Goal: Use online tool/utility: Utilize a website feature to perform a specific function

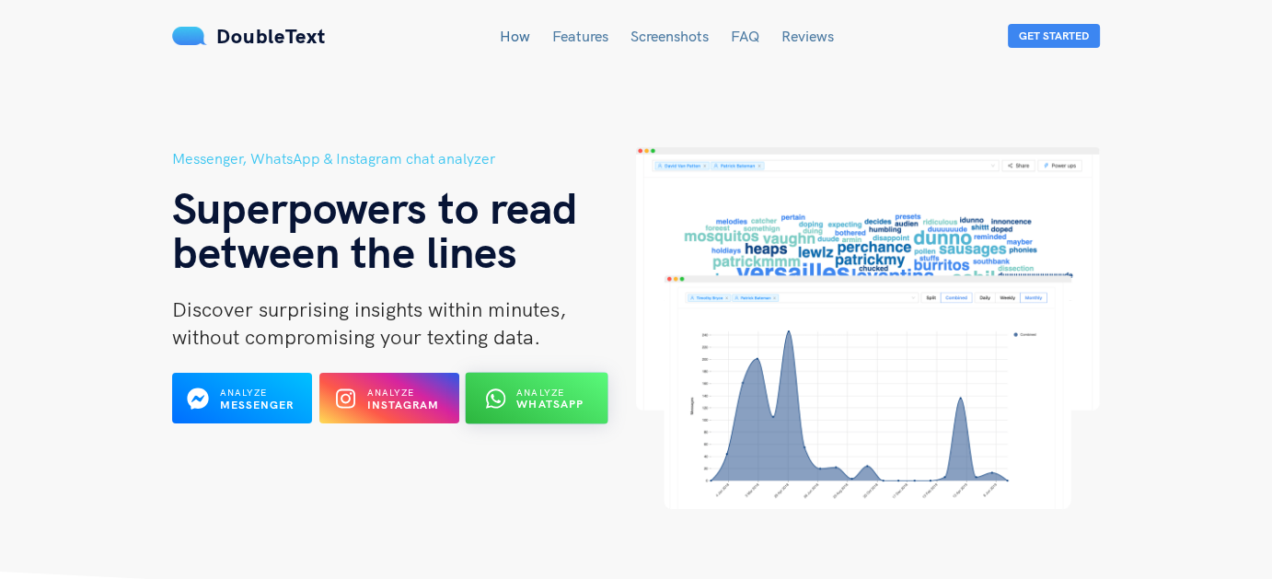
click at [544, 411] on div "Analyze WhatsApp" at bounding box center [536, 398] width 77 height 29
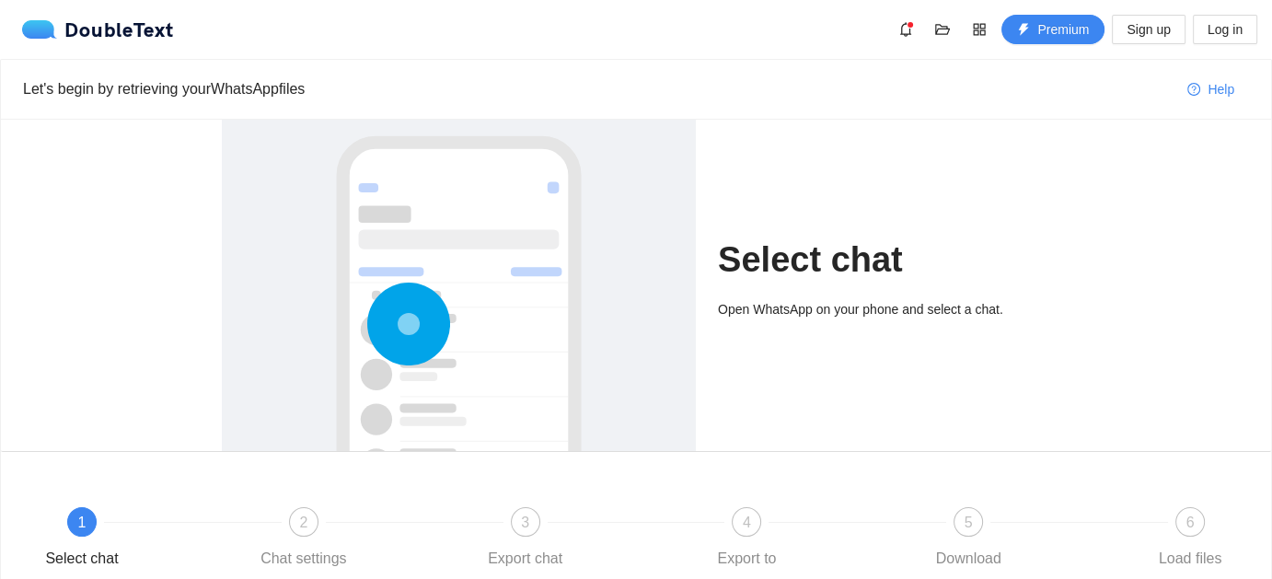
click at [402, 266] on div at bounding box center [458, 385] width 437 height 550
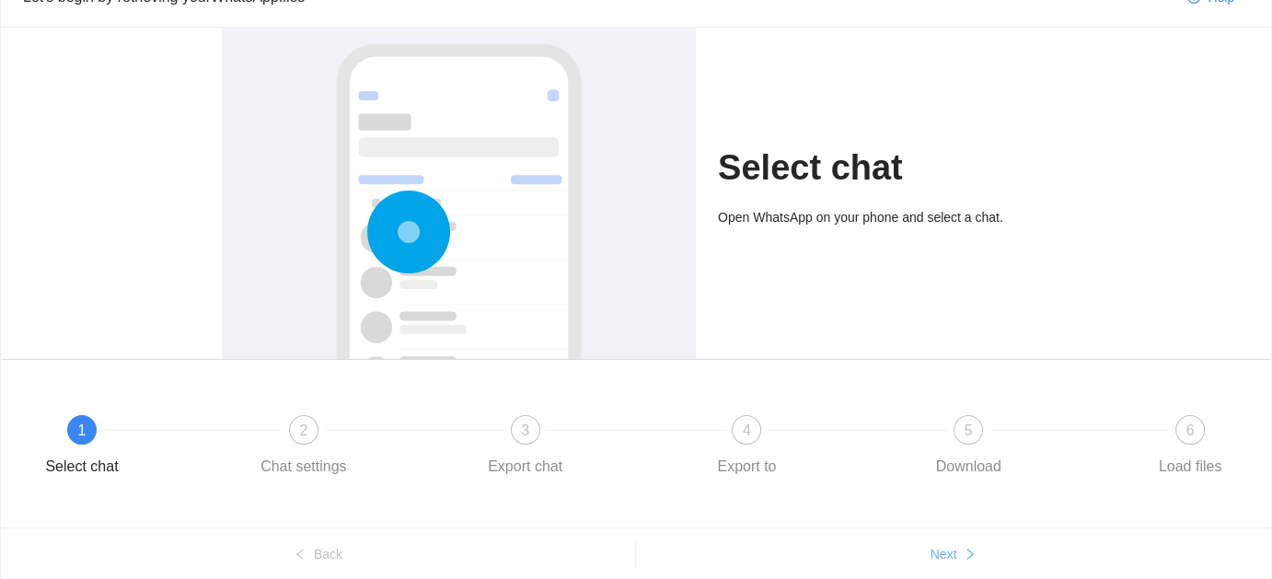
click at [938, 546] on span "Next" at bounding box center [944, 554] width 27 height 20
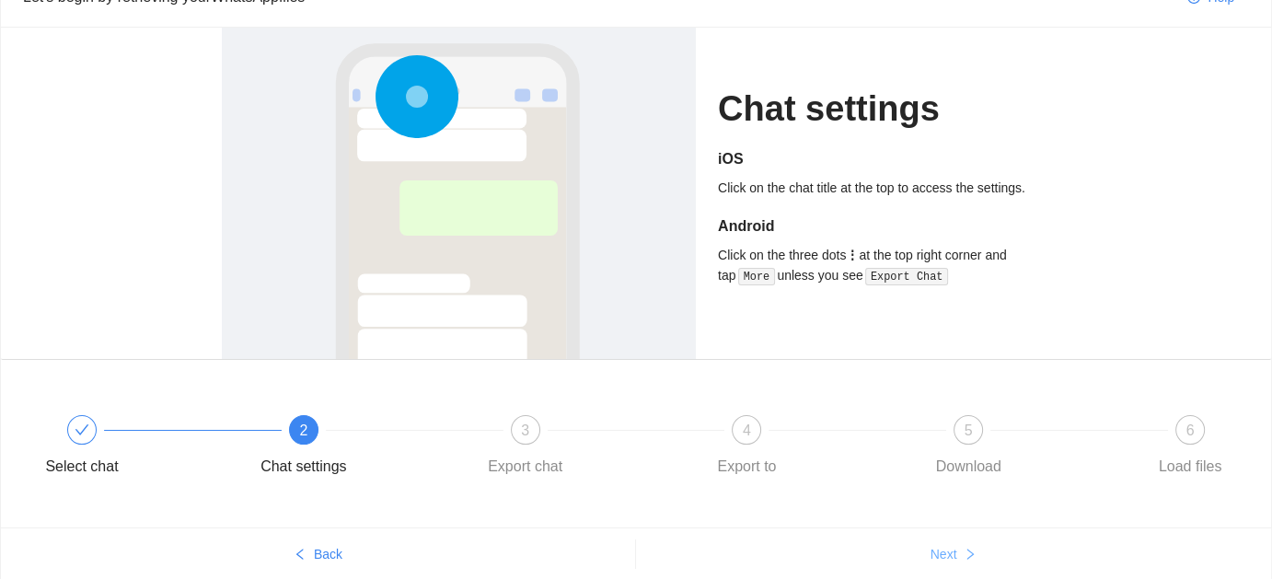
click at [938, 546] on span "Next" at bounding box center [944, 554] width 27 height 20
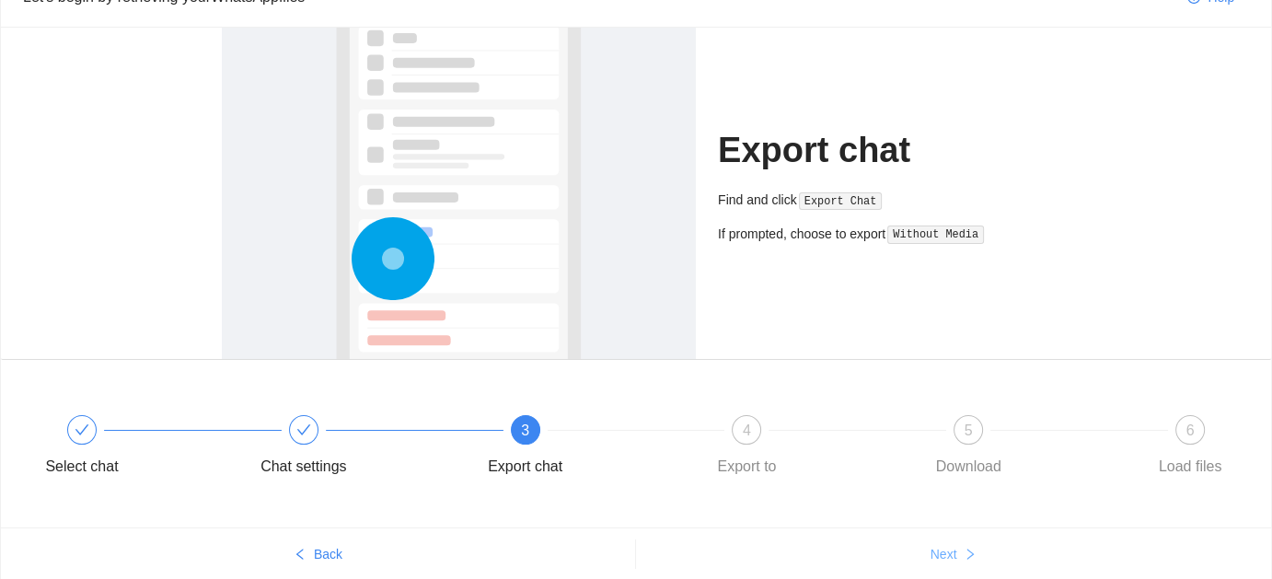
click at [938, 546] on span "Next" at bounding box center [944, 554] width 27 height 20
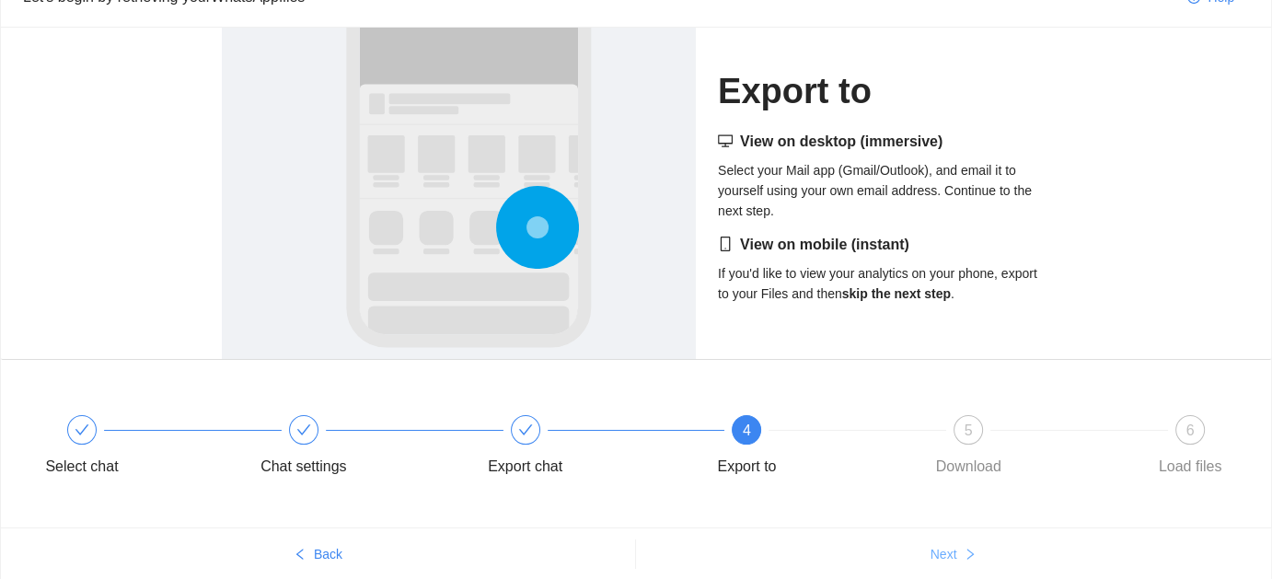
click at [938, 546] on span "Next" at bounding box center [944, 554] width 27 height 20
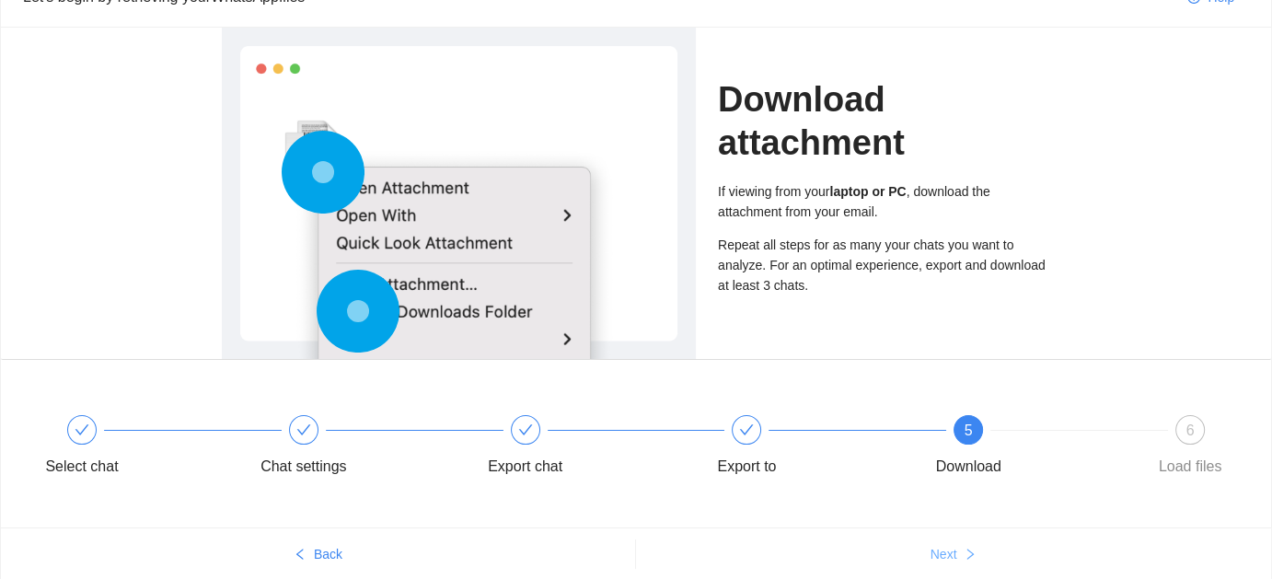
click at [938, 546] on span "Next" at bounding box center [944, 554] width 27 height 20
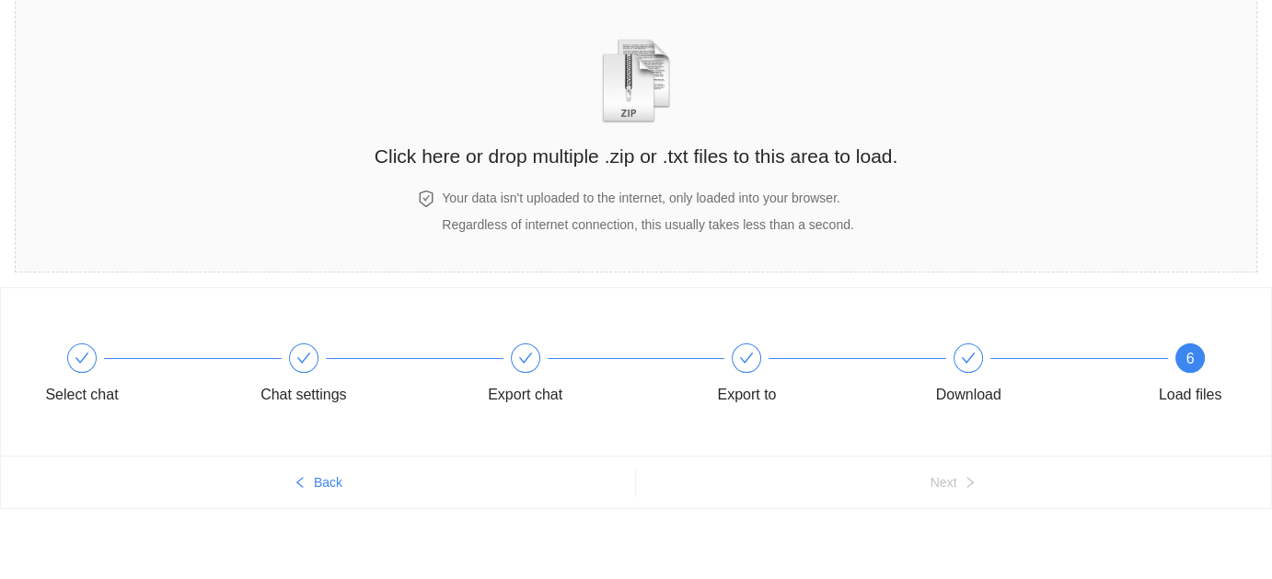
scroll to position [85, 0]
click at [617, 103] on img "zipOrTextIcon" at bounding box center [637, 82] width 86 height 85
click at [763, 199] on h4 "Your data isn't uploaded to the internet, only loaded into your browser." at bounding box center [647, 199] width 411 height 20
click at [754, 358] on div at bounding box center [858, 358] width 222 height 7
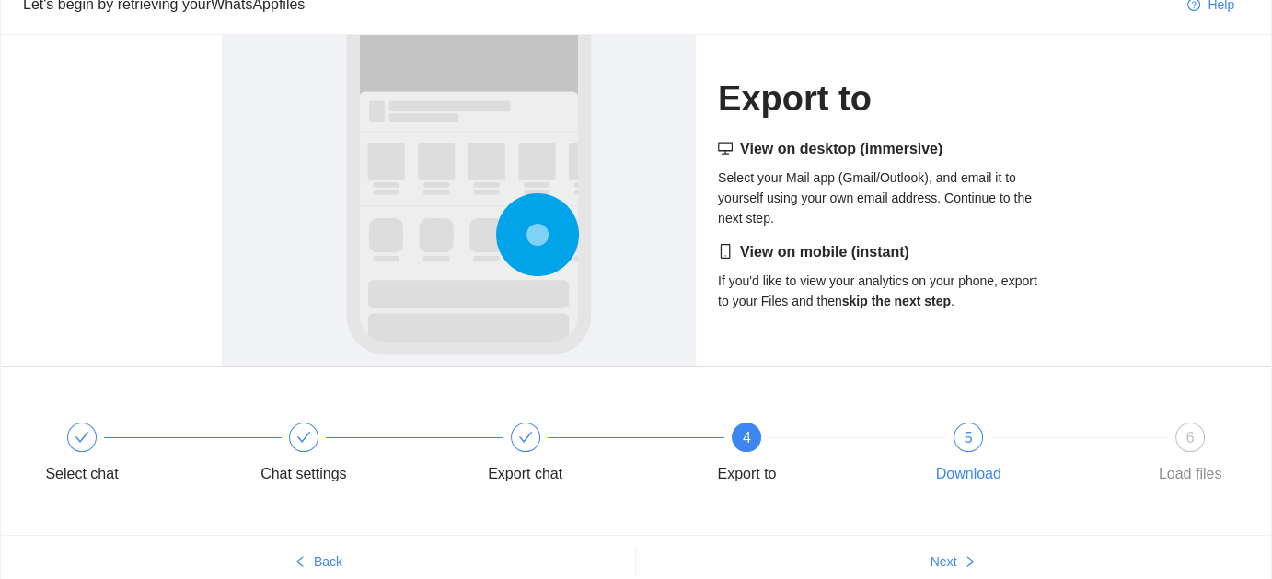
click at [972, 459] on div "Download" at bounding box center [968, 473] width 65 height 29
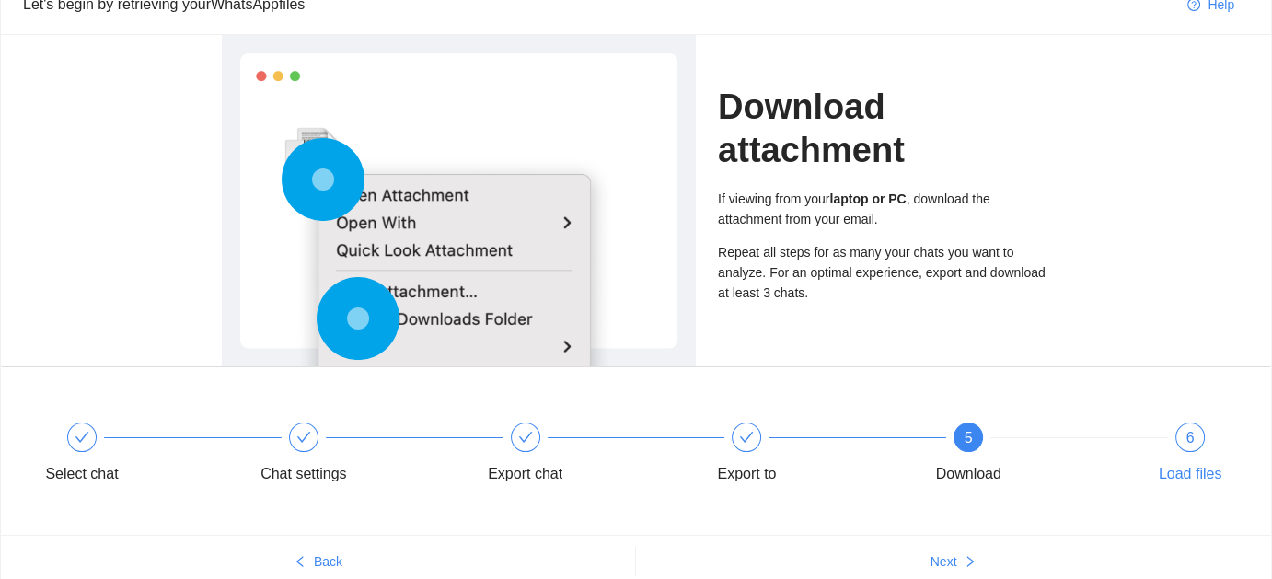
click at [1194, 460] on div "Load files" at bounding box center [1191, 473] width 64 height 29
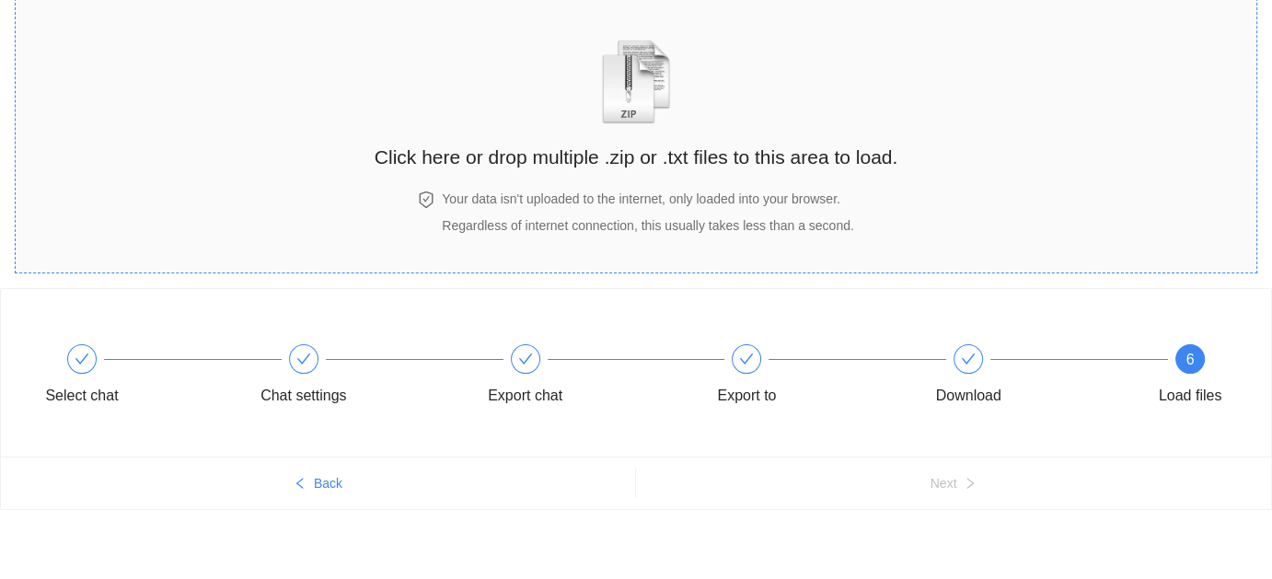
click at [671, 173] on div "Click here or drop multiple .zip or .txt files to this area to load." at bounding box center [636, 94] width 523 height 173
click at [626, 228] on span "Regardless of internet connection, this usually takes less than a second." at bounding box center [647, 225] width 411 height 15
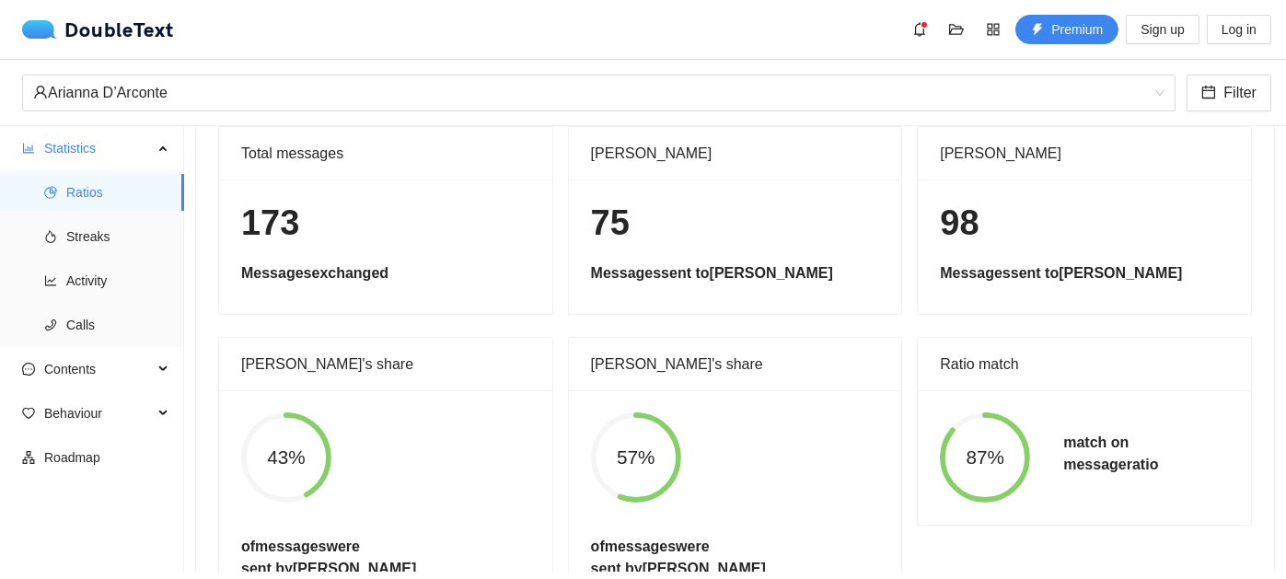
scroll to position [0, 0]
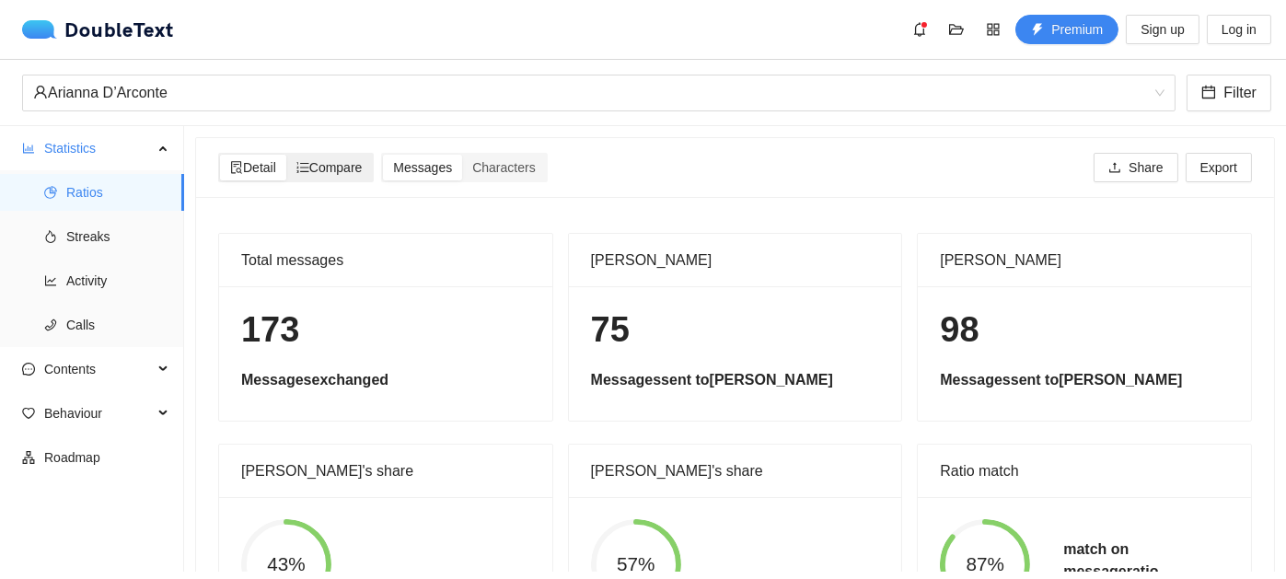
click at [324, 163] on span "Compare" at bounding box center [329, 167] width 66 height 15
click at [286, 155] on input "Compare" at bounding box center [286, 155] width 0 height 0
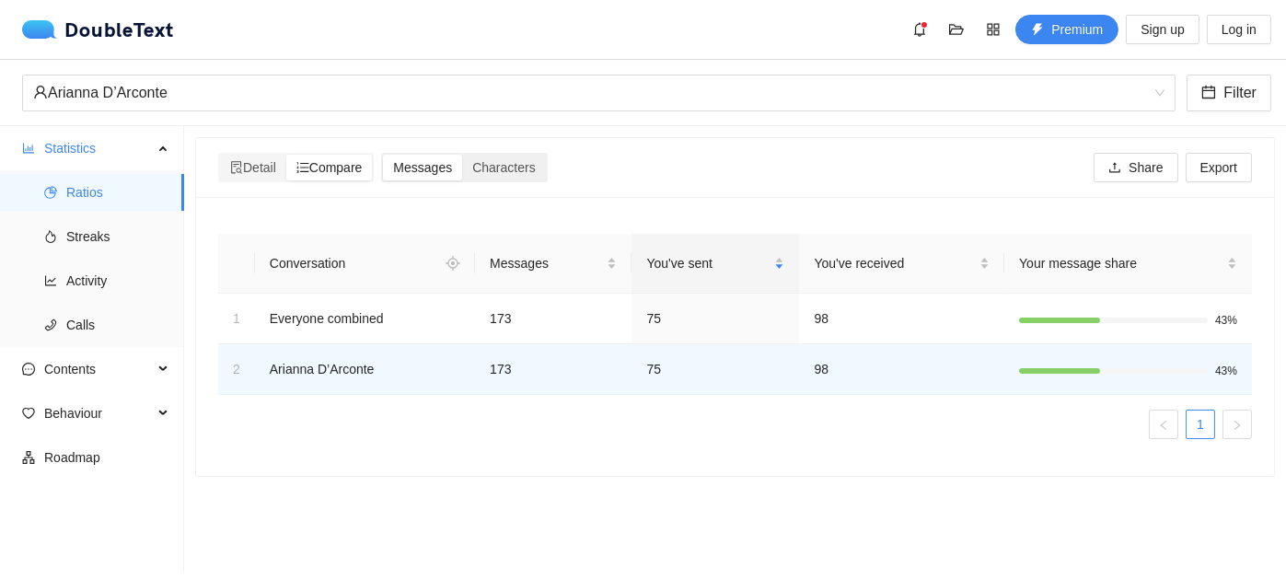
click at [405, 166] on span "Messages" at bounding box center [422, 167] width 59 height 15
click at [383, 155] on input "Messages" at bounding box center [383, 155] width 0 height 0
click at [523, 173] on span "Characters" at bounding box center [503, 167] width 63 height 15
click at [462, 155] on input "Characters" at bounding box center [462, 155] width 0 height 0
click at [523, 173] on span "Characters" at bounding box center [503, 167] width 63 height 15
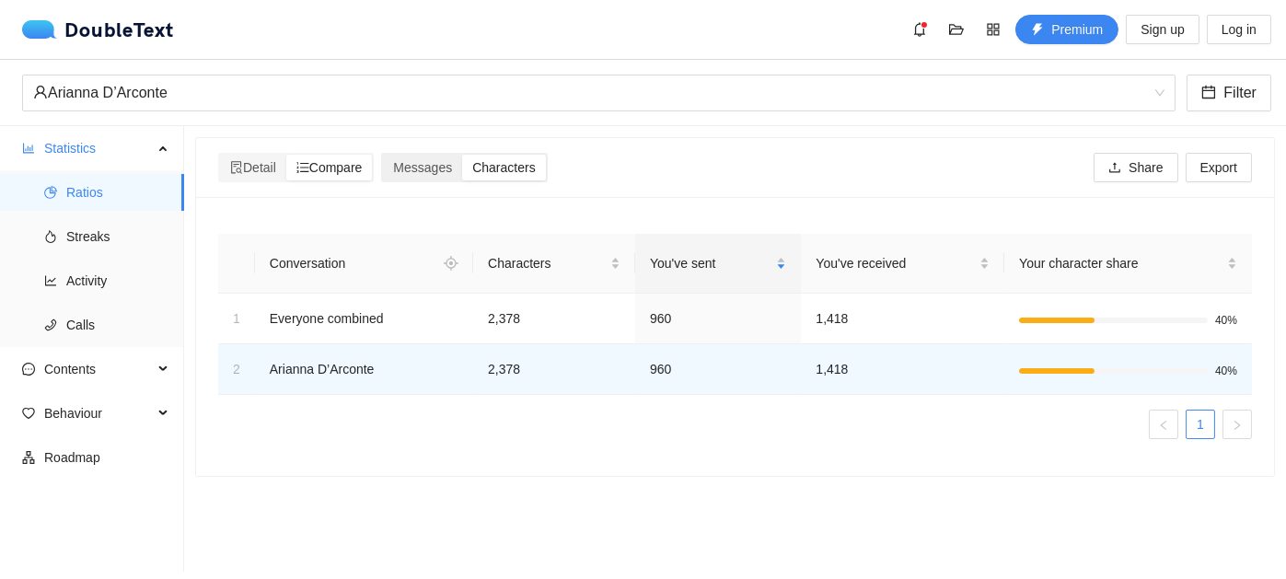
click at [462, 155] on input "Characters" at bounding box center [462, 155] width 0 height 0
click at [255, 172] on span "Detail" at bounding box center [253, 167] width 46 height 15
click at [220, 155] on input "Detail" at bounding box center [220, 155] width 0 height 0
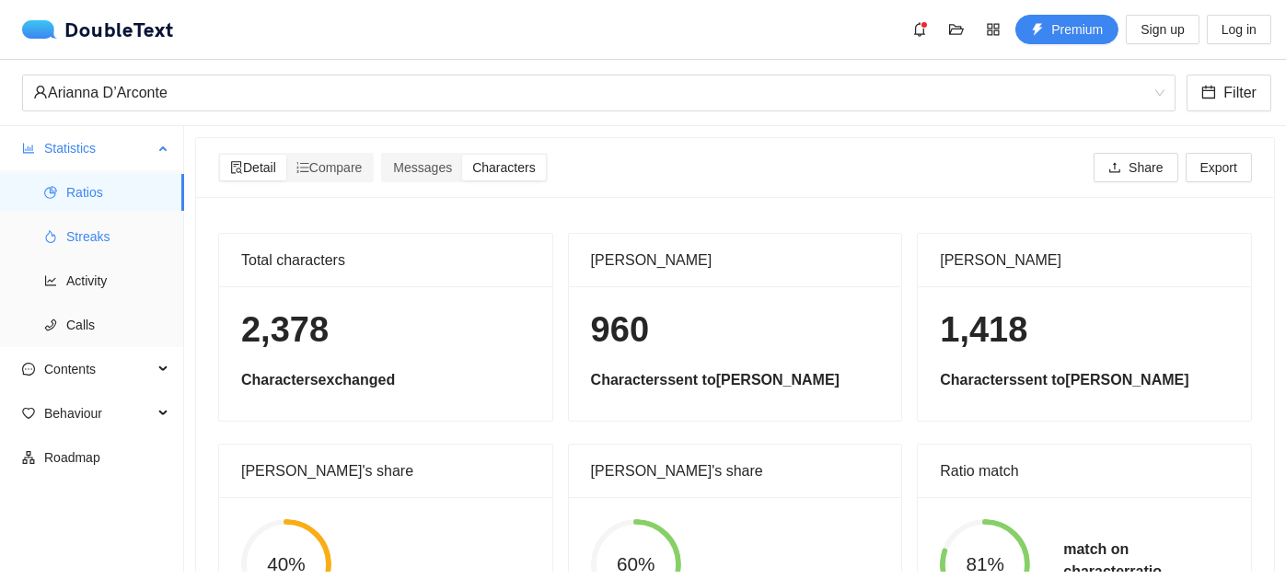
click at [93, 234] on span "Streaks" at bounding box center [117, 236] width 103 height 37
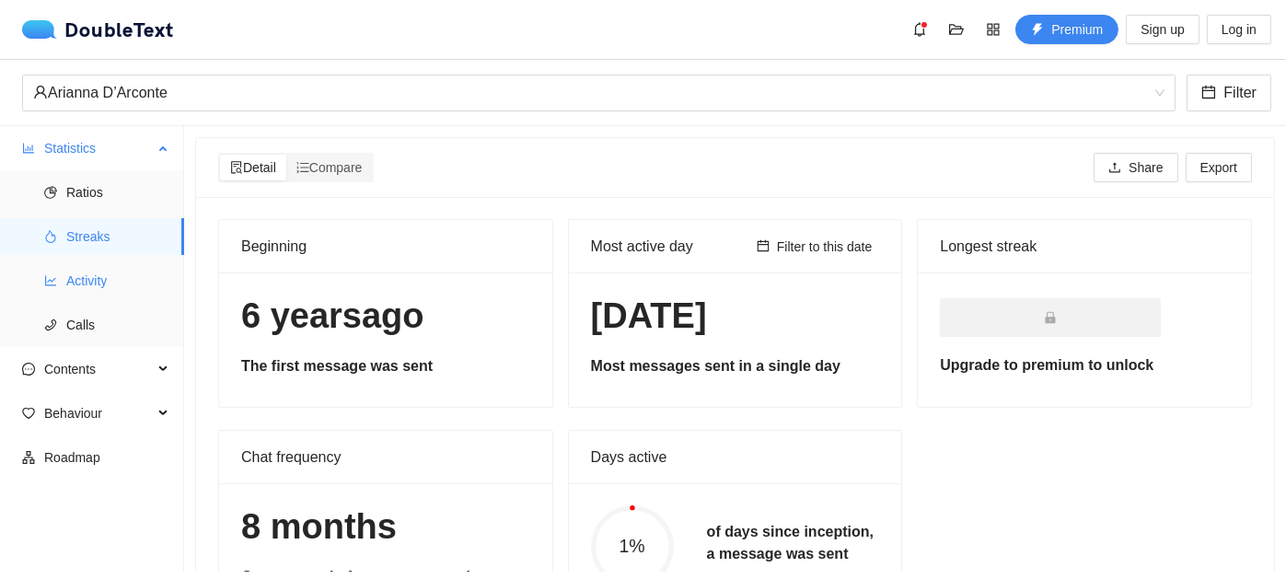
click at [91, 281] on span "Activity" at bounding box center [117, 280] width 103 height 37
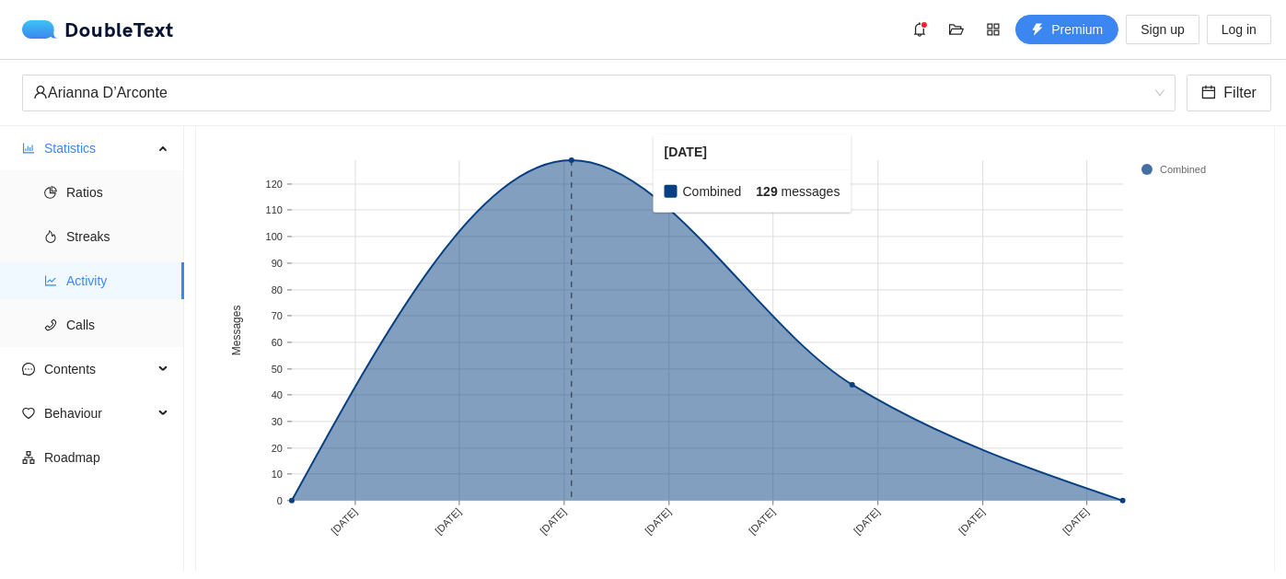
scroll to position [205, 0]
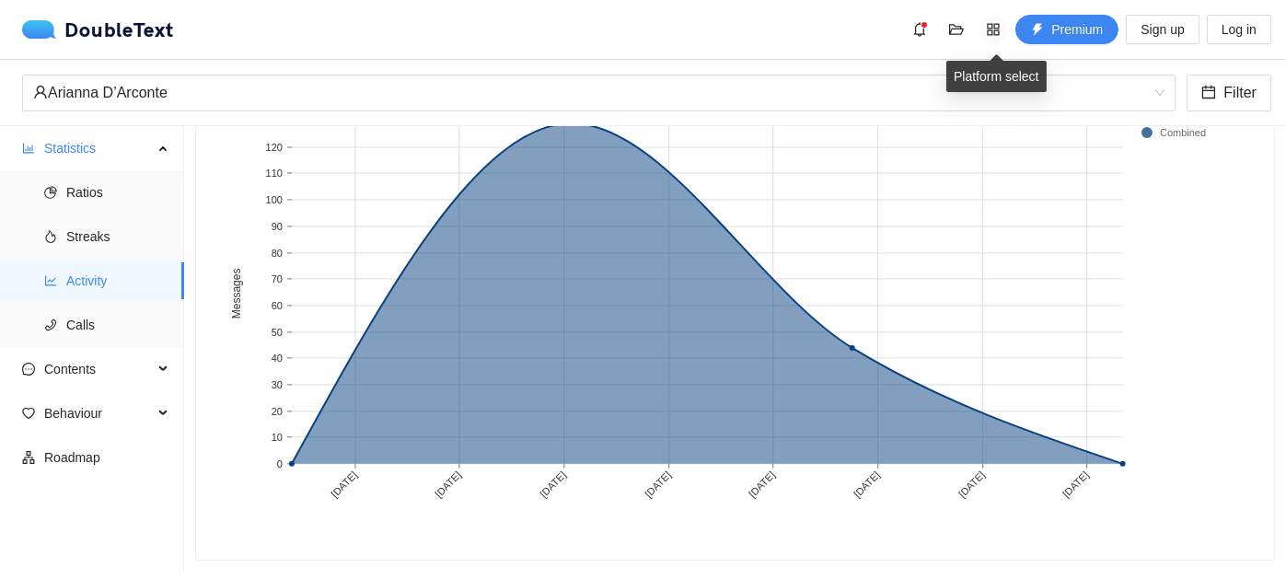
click at [989, 30] on icon "appstore" at bounding box center [993, 29] width 15 height 15
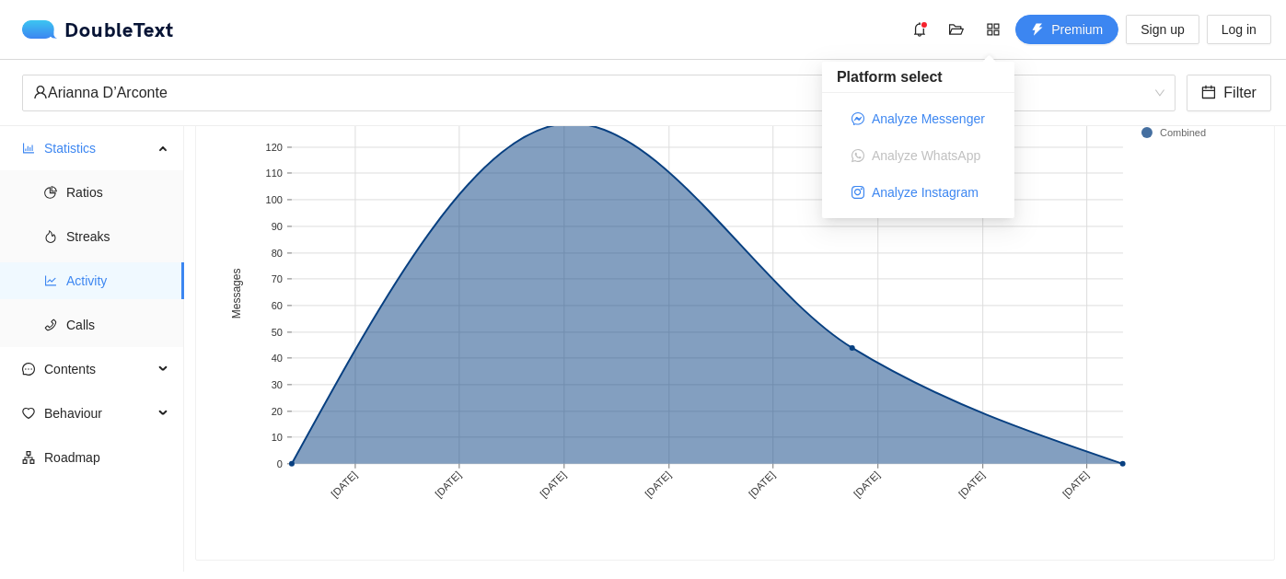
click at [1168, 223] on rect at bounding box center [728, 307] width 1020 height 460
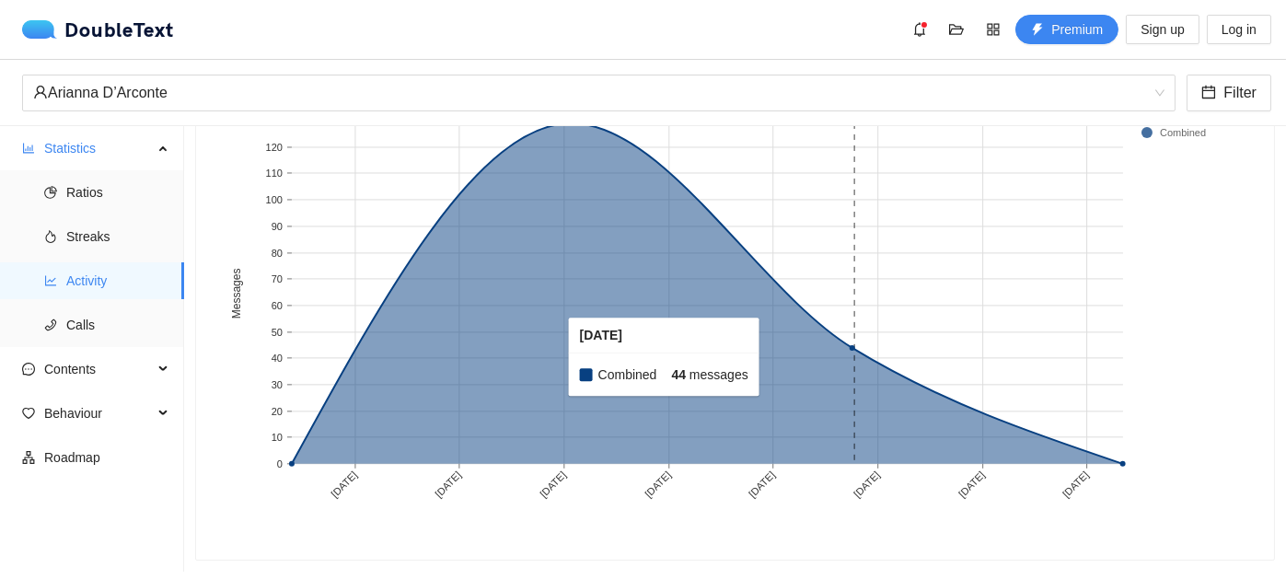
scroll to position [21, 0]
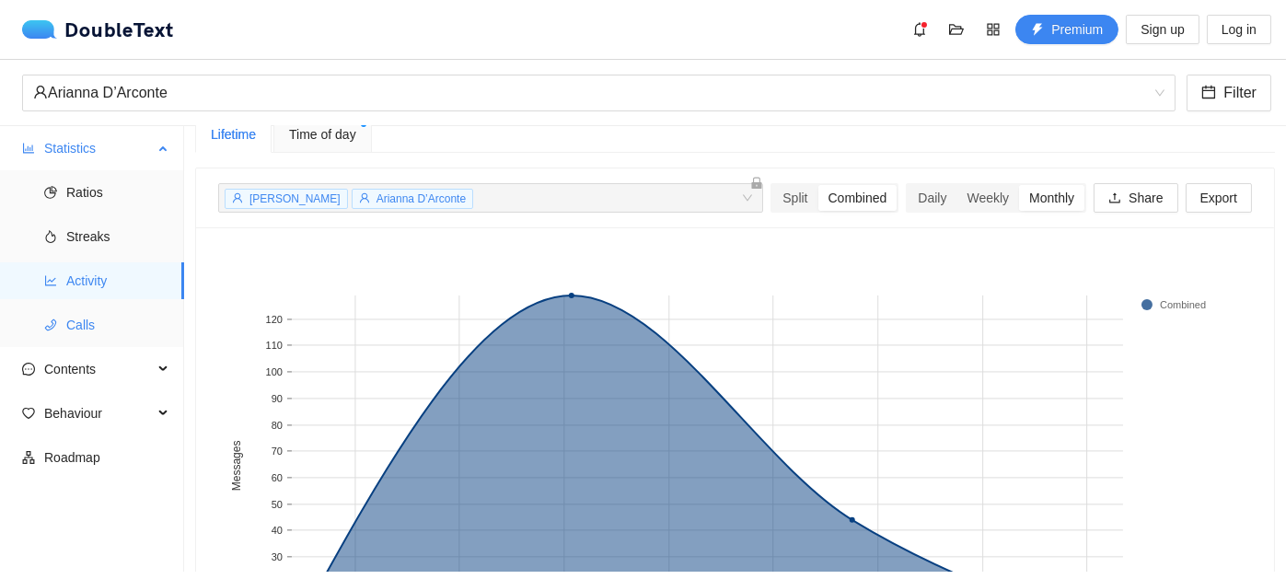
click at [87, 334] on span "Calls" at bounding box center [117, 325] width 103 height 37
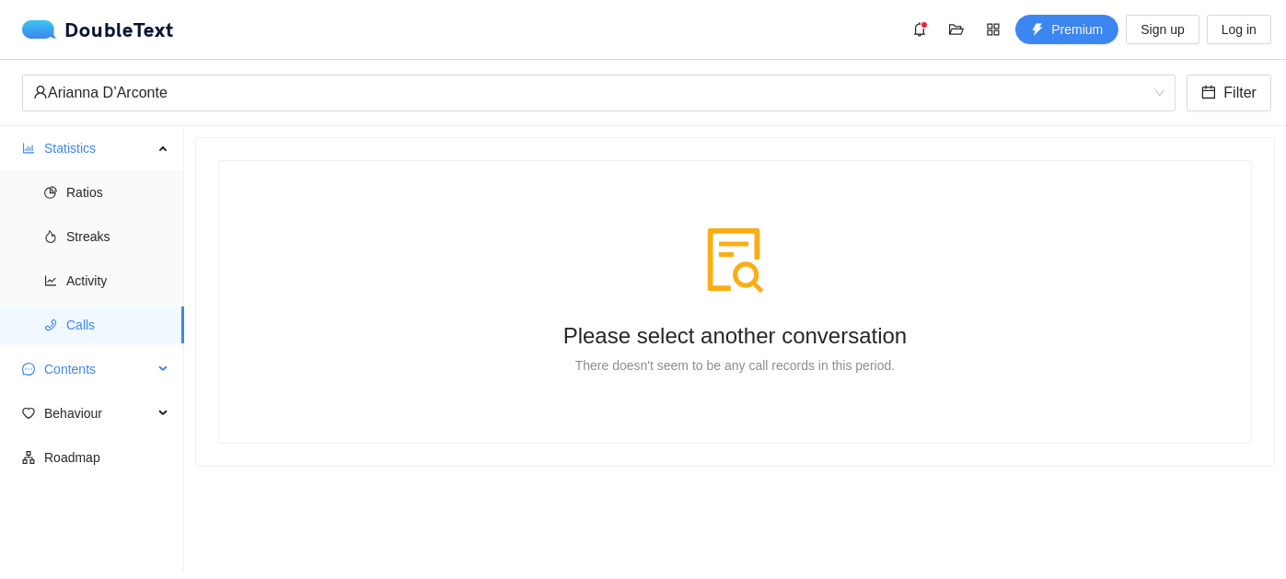
click at [86, 361] on span "Contents" at bounding box center [98, 369] width 109 height 37
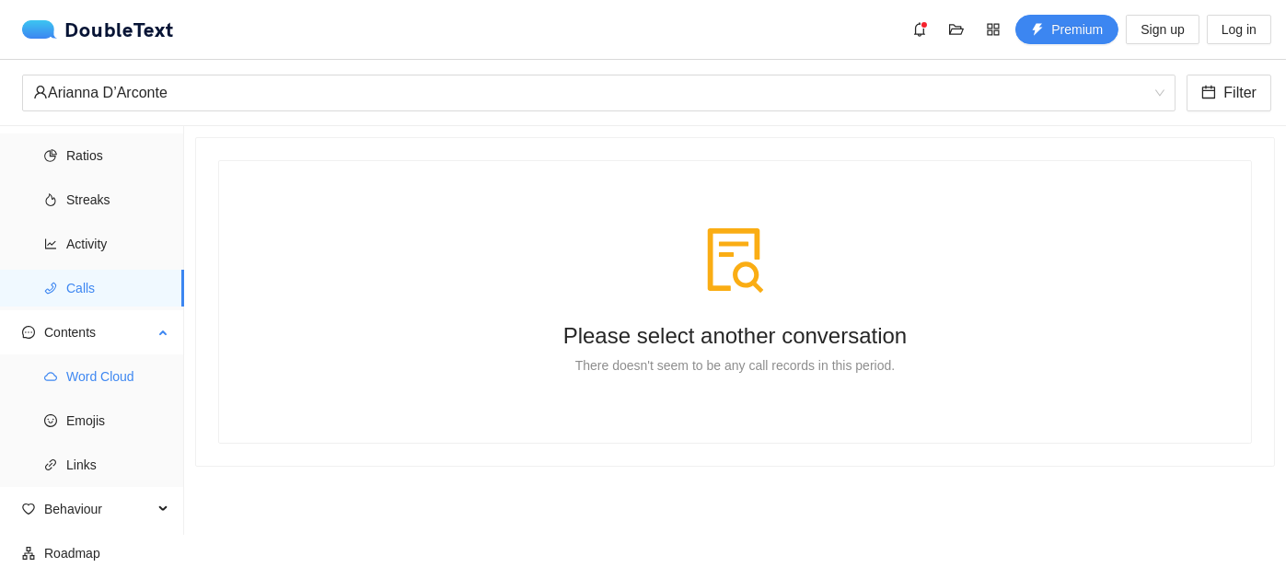
click at [87, 376] on span "Word Cloud" at bounding box center [117, 376] width 103 height 37
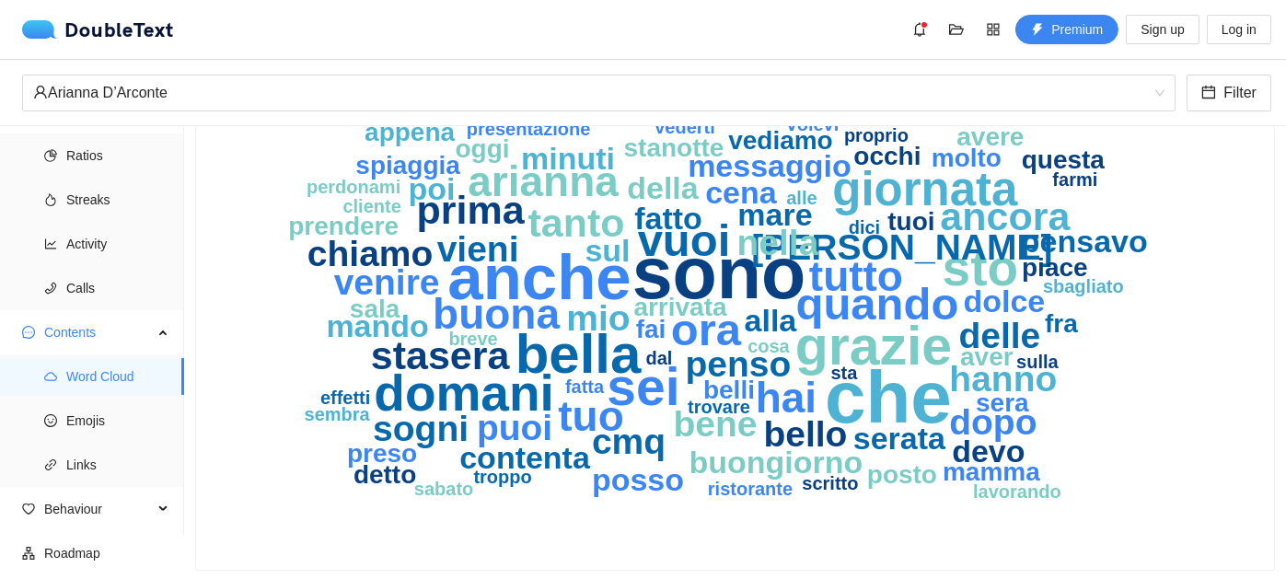
scroll to position [173, 0]
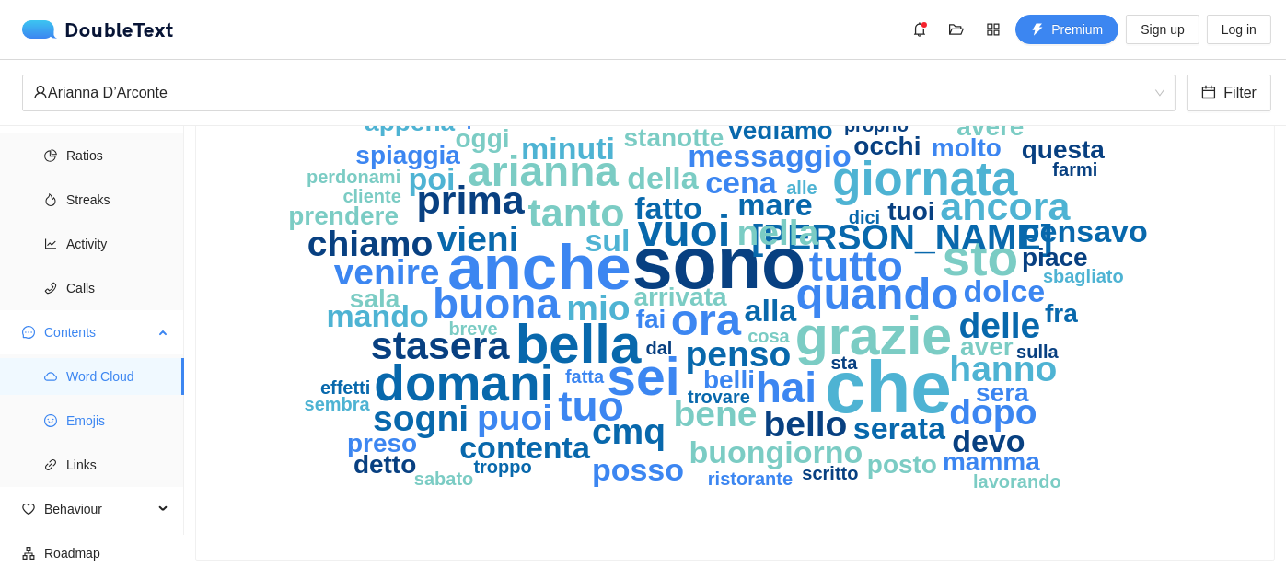
click at [90, 421] on span "Emojis" at bounding box center [117, 420] width 103 height 37
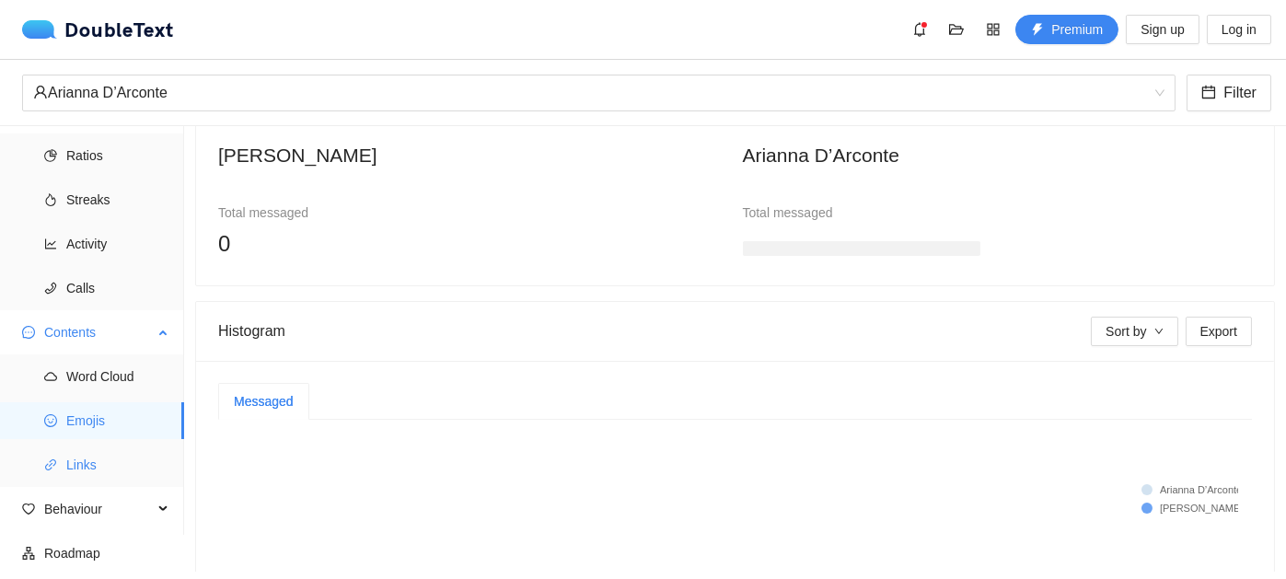
click at [93, 467] on span "Links" at bounding box center [117, 464] width 103 height 37
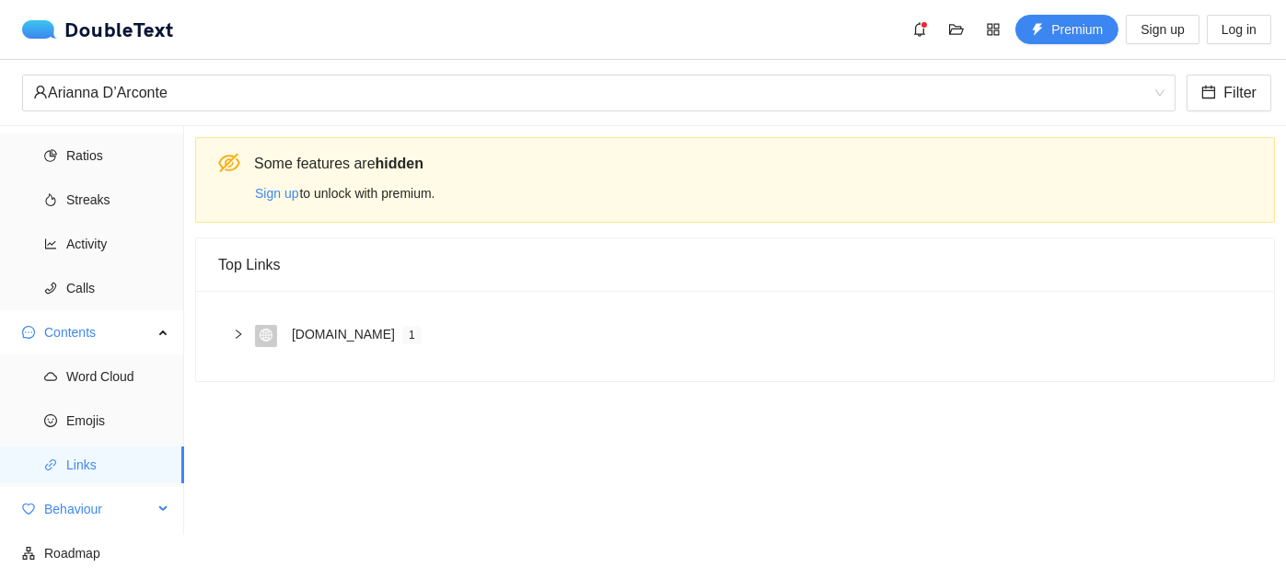
click at [82, 515] on span "Behaviour" at bounding box center [98, 509] width 109 height 37
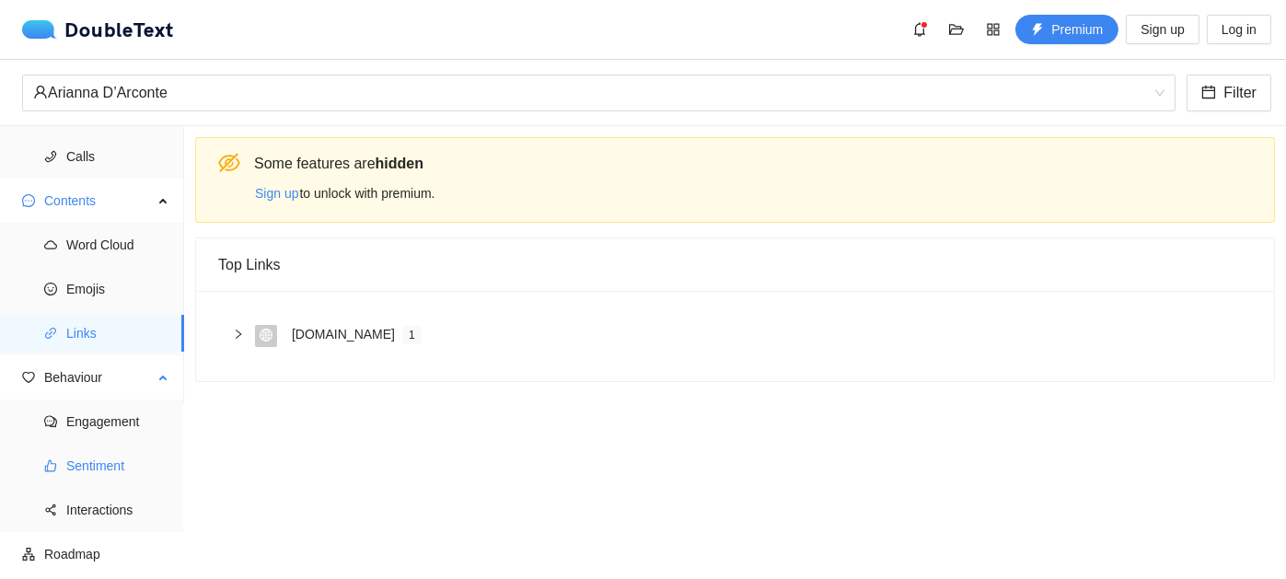
scroll to position [169, 0]
click at [114, 431] on span "Engagement" at bounding box center [117, 420] width 103 height 37
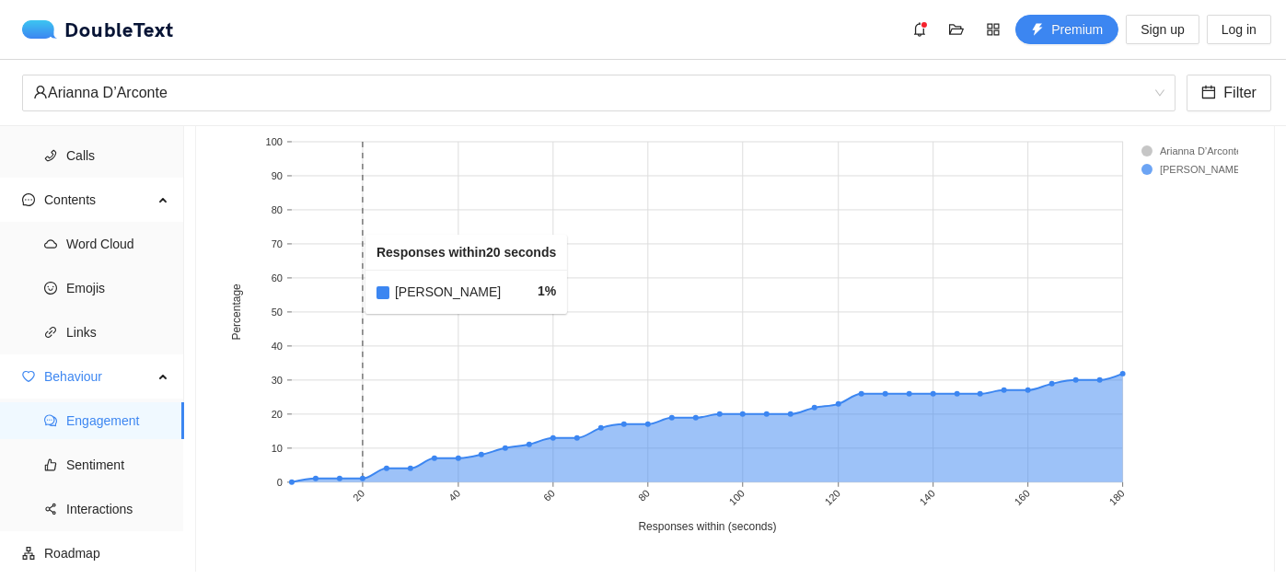
scroll to position [920, 0]
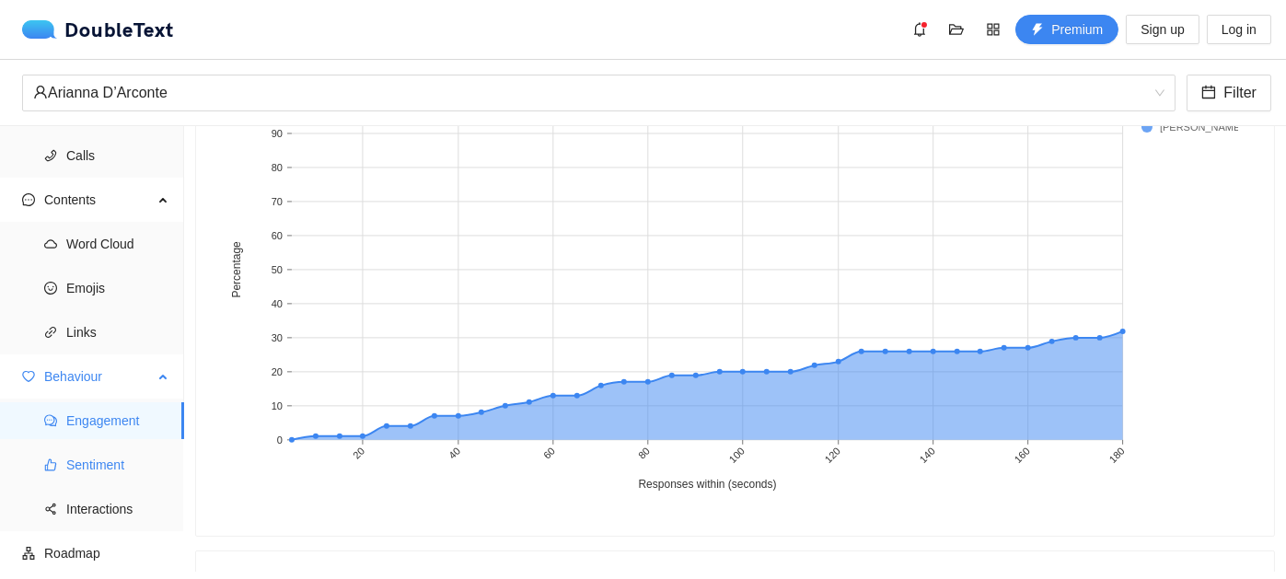
click at [104, 461] on span "Sentiment" at bounding box center [117, 464] width 103 height 37
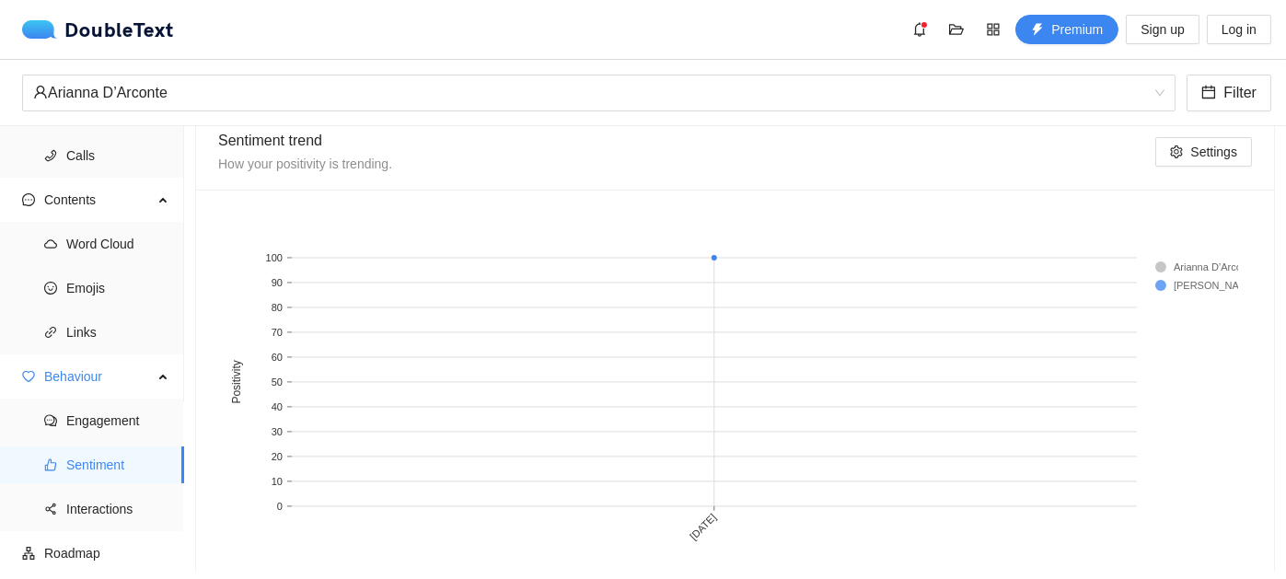
scroll to position [991, 0]
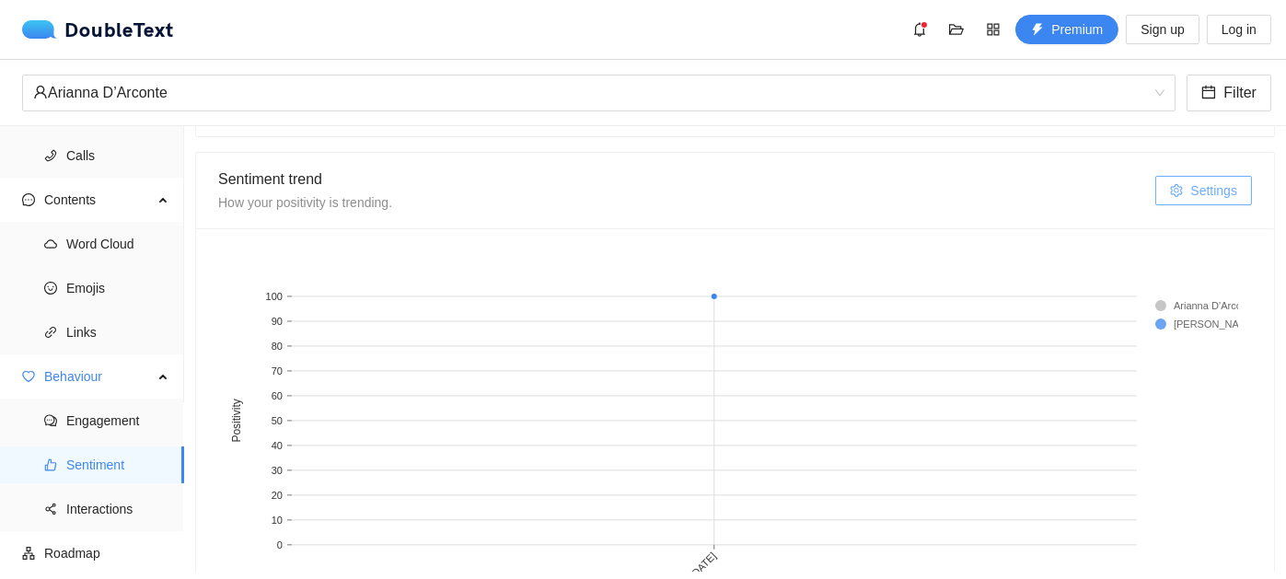
click at [1190, 197] on span "Settings" at bounding box center [1213, 190] width 47 height 20
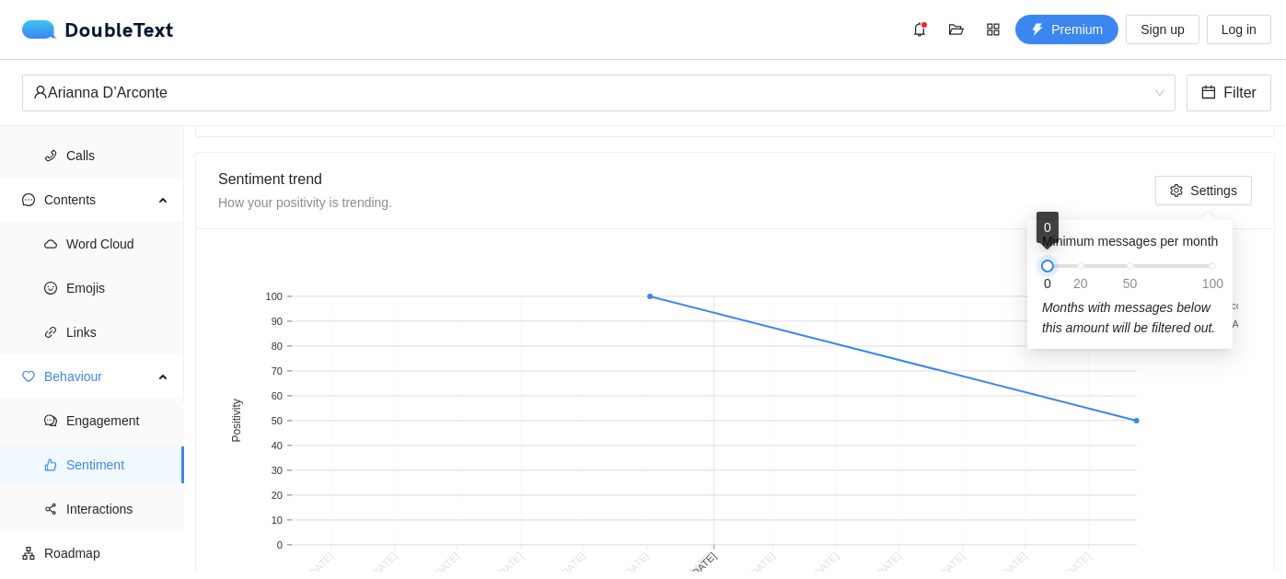
drag, startPoint x: 1087, startPoint y: 266, endPoint x: 1058, endPoint y: 270, distance: 29.7
click at [1058, 270] on div "0 20 50 100" at bounding box center [1130, 265] width 165 height 11
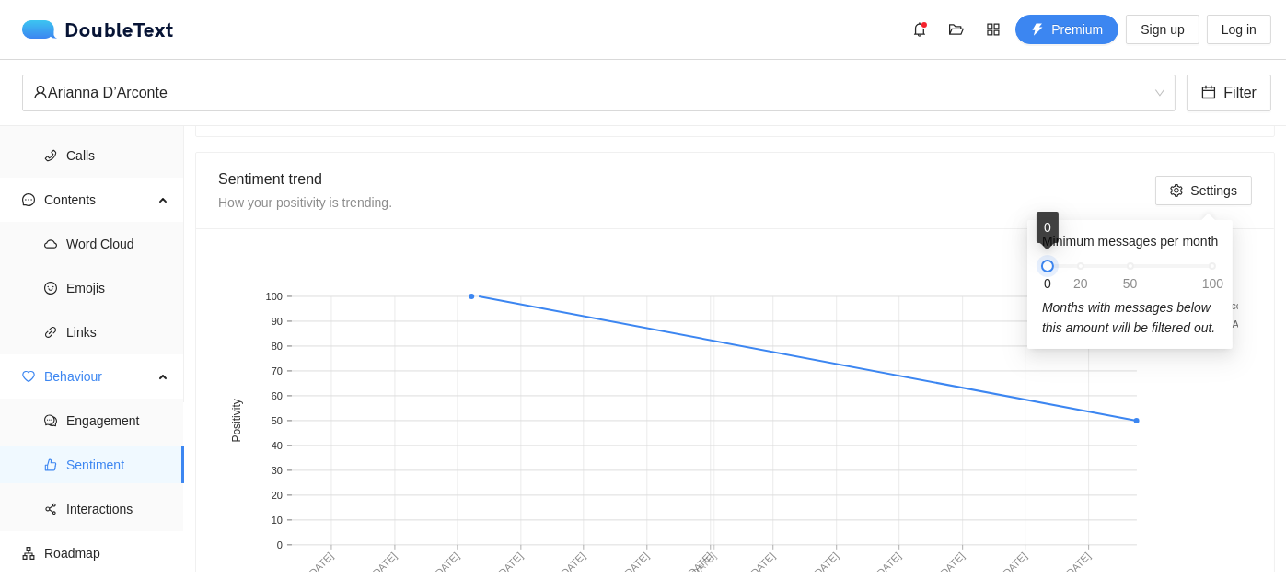
click at [795, 223] on div "Sentiment trend How your positivity is trending." at bounding box center [686, 190] width 937 height 75
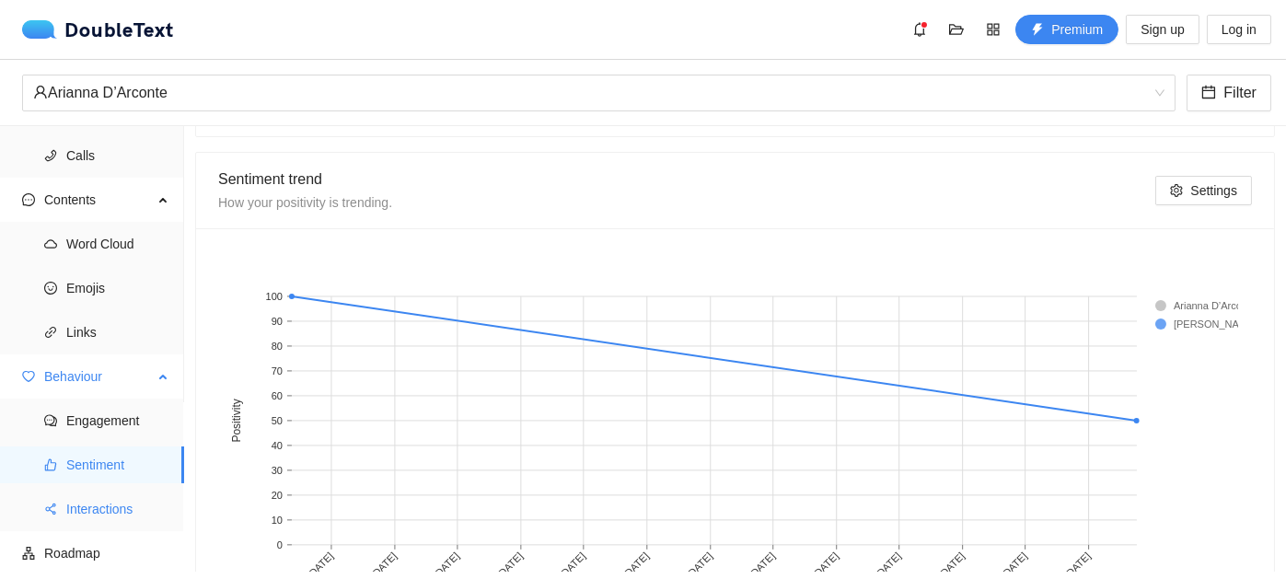
click at [84, 516] on span "Interactions" at bounding box center [117, 509] width 103 height 37
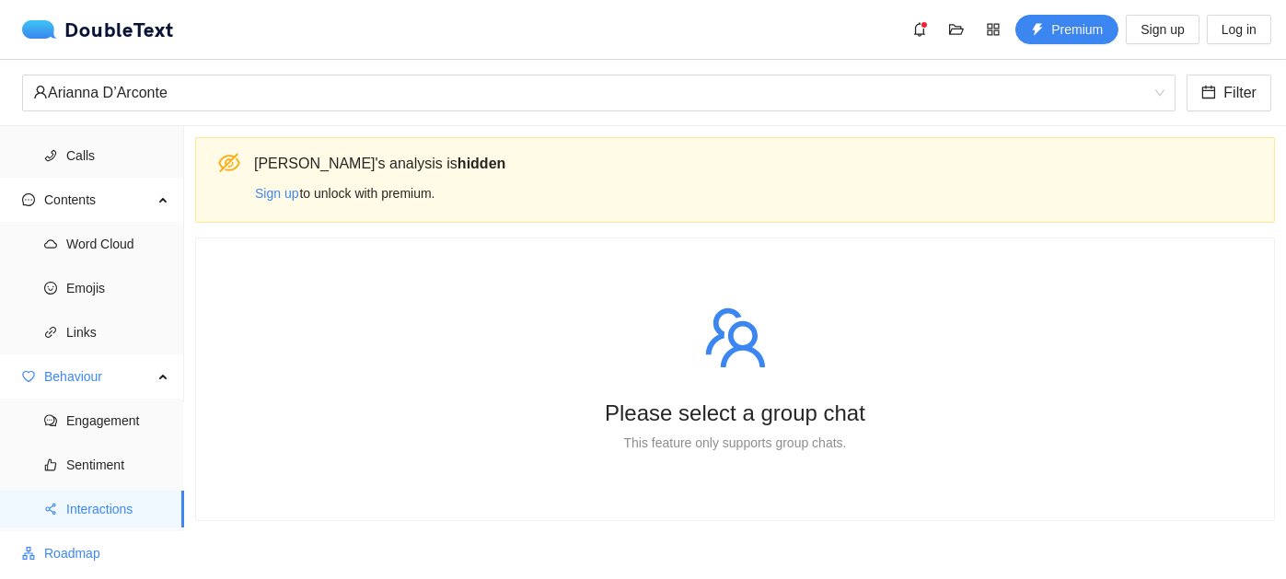
click at [77, 557] on span "Roadmap" at bounding box center [106, 553] width 125 height 37
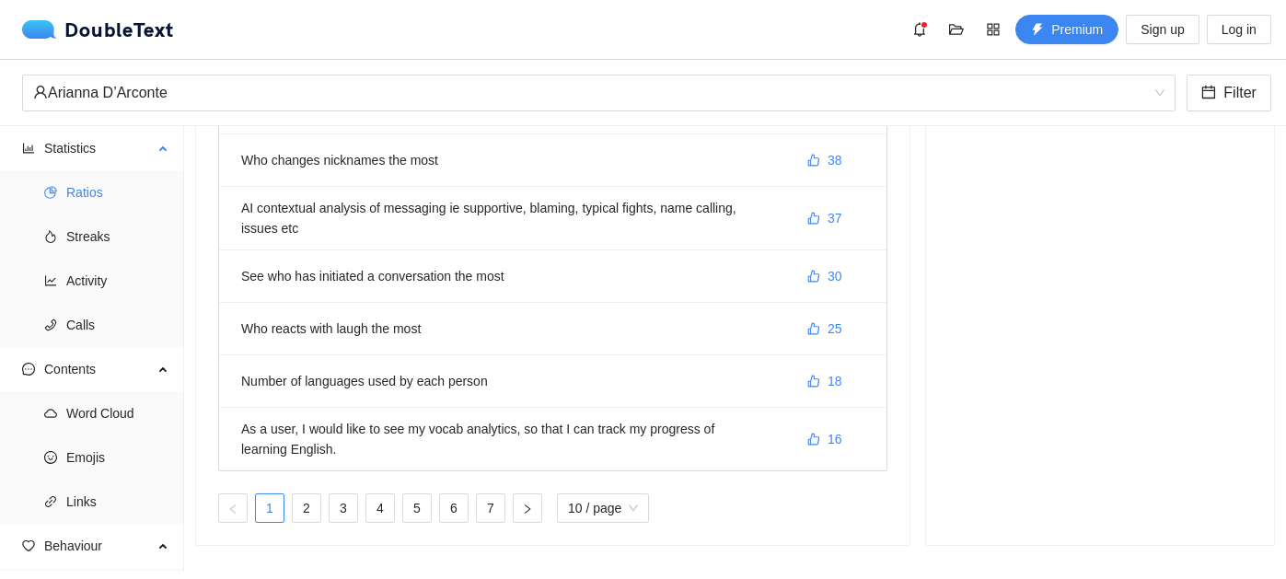
click at [87, 185] on span "Ratios" at bounding box center [117, 192] width 103 height 37
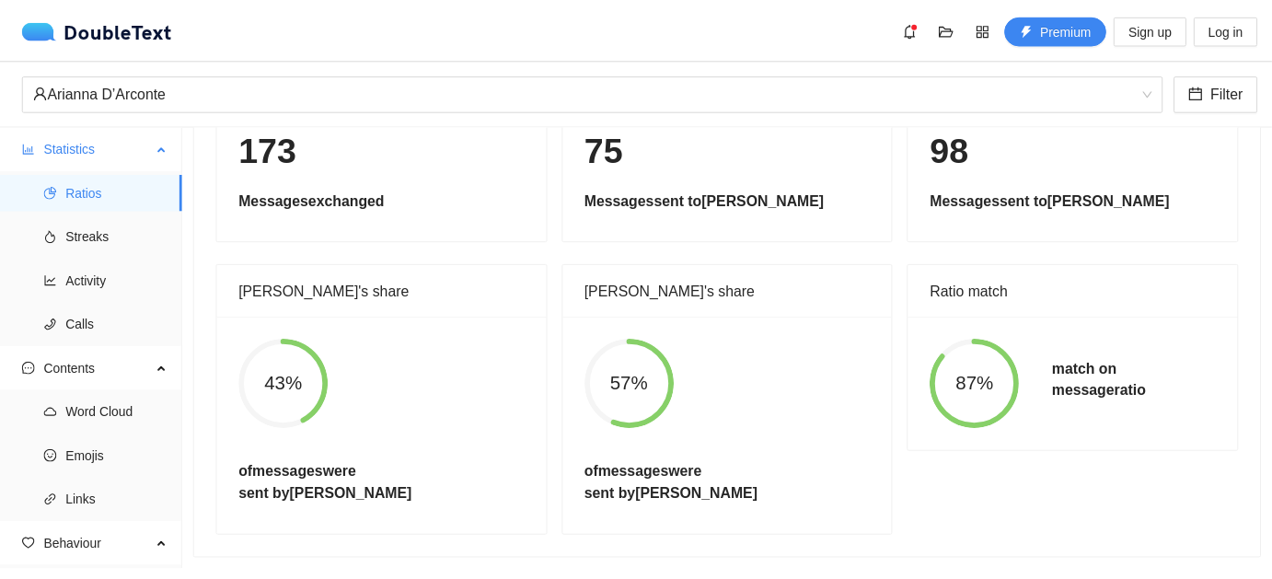
scroll to position [107, 0]
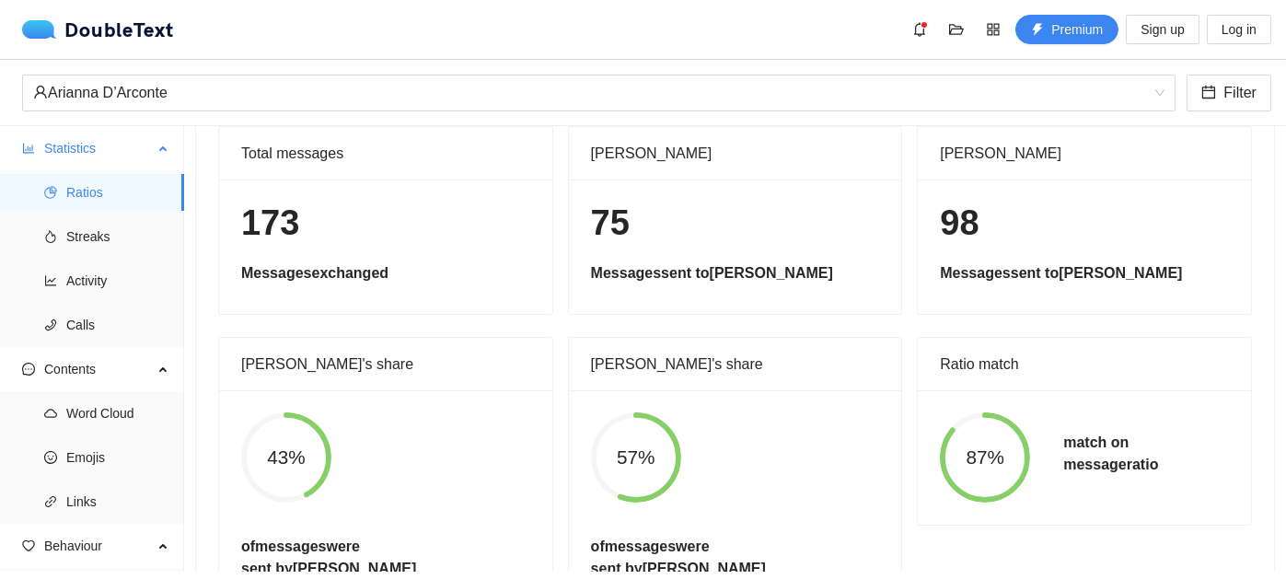
click at [81, 145] on span "Statistics" at bounding box center [98, 148] width 109 height 37
click at [168, 88] on div "Arianna D’Arconte" at bounding box center [590, 92] width 1115 height 35
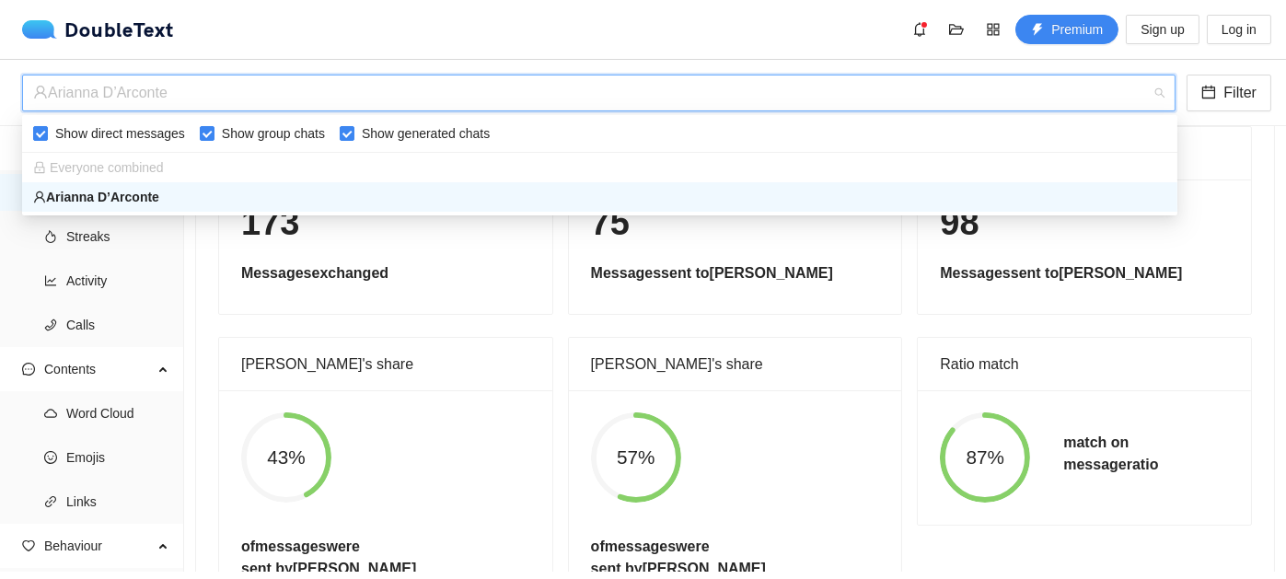
click at [1265, 304] on section "Detail Compare Messages Characters Share Export Total messages 173 Messages exc…" at bounding box center [735, 349] width 1102 height 446
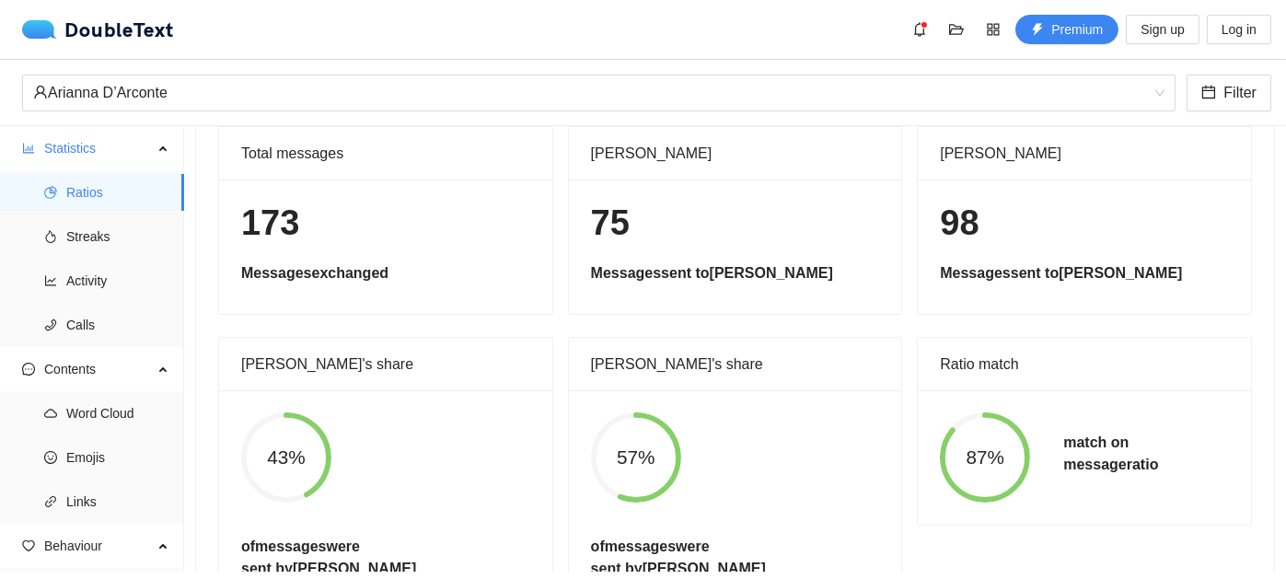
click at [432, 280] on h5 "Messages exchanged" at bounding box center [385, 273] width 289 height 22
click at [104, 35] on div "DoubleText" at bounding box center [98, 29] width 152 height 18
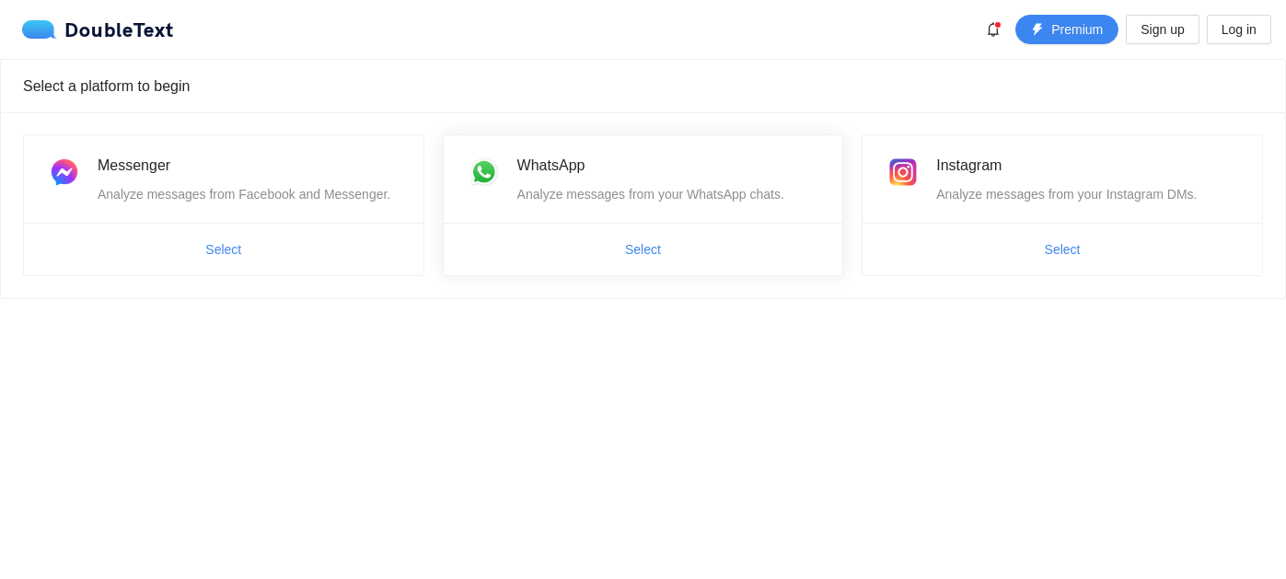
click at [520, 193] on div "Analyze messages from your WhatsApp chats." at bounding box center [669, 194] width 304 height 20
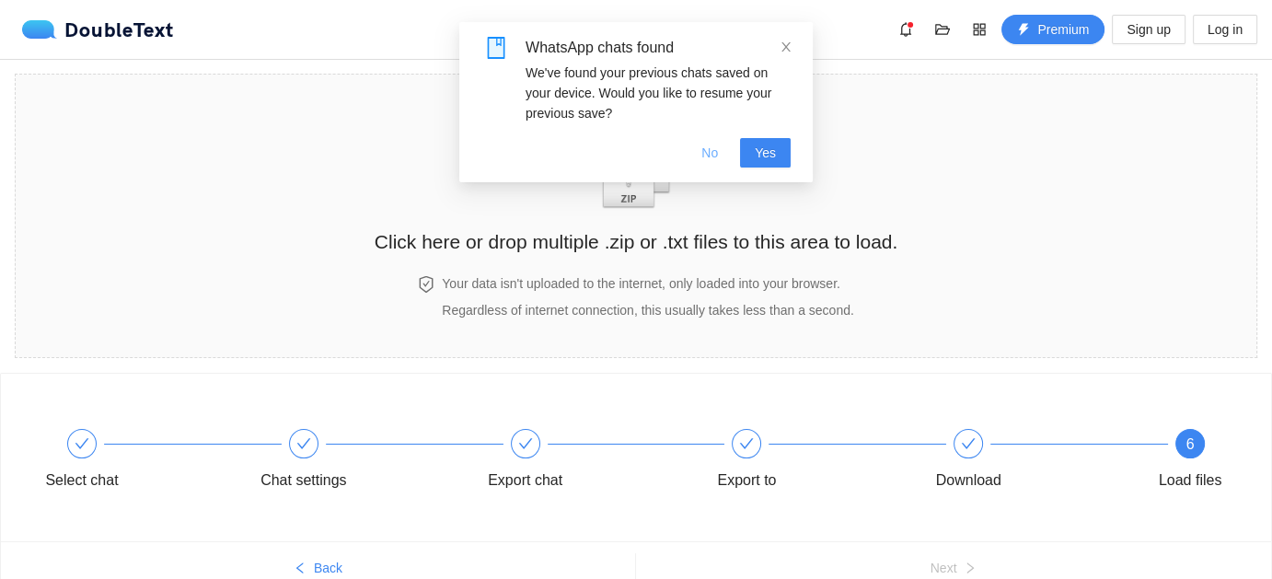
click at [726, 157] on button "No" at bounding box center [710, 152] width 46 height 29
